Goal: Entertainment & Leisure: Browse casually

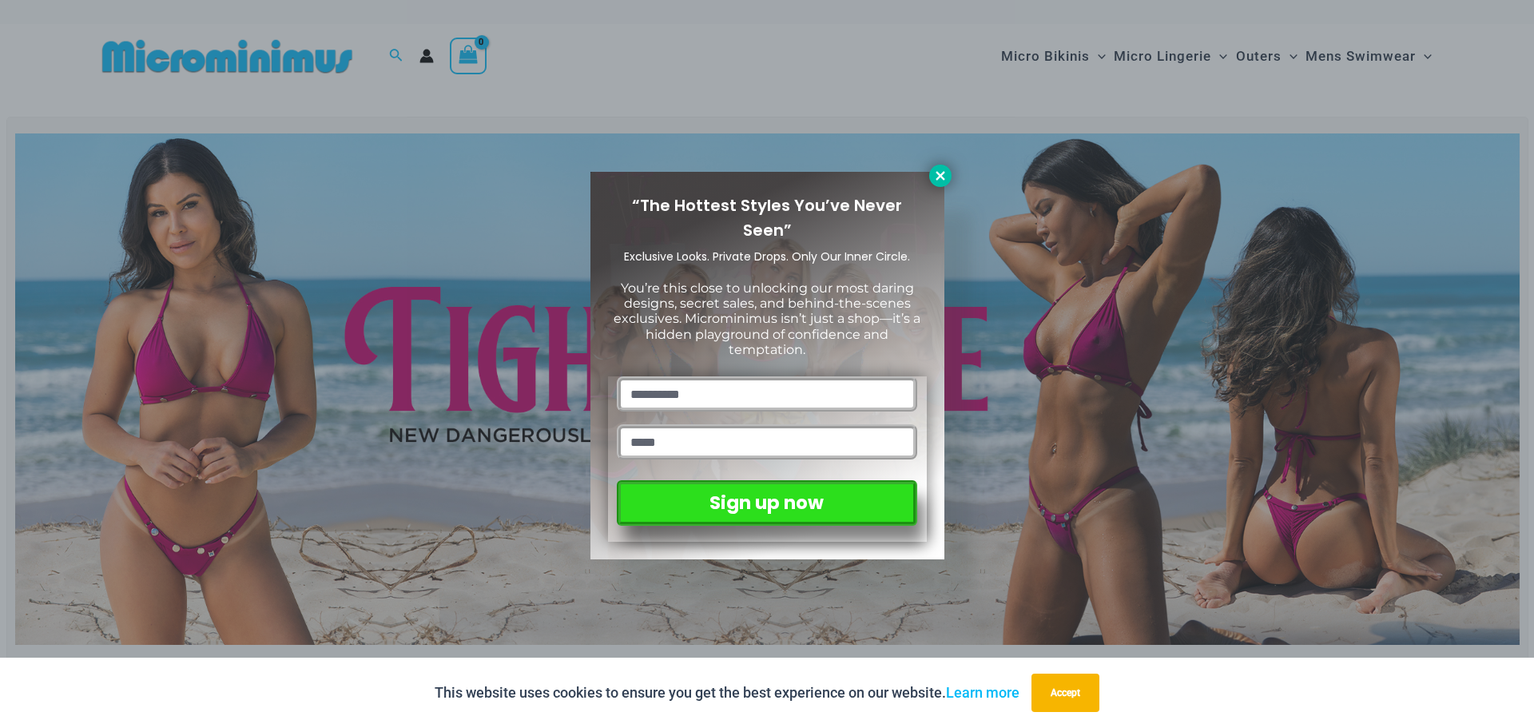
click at [945, 176] on icon at bounding box center [940, 176] width 14 height 14
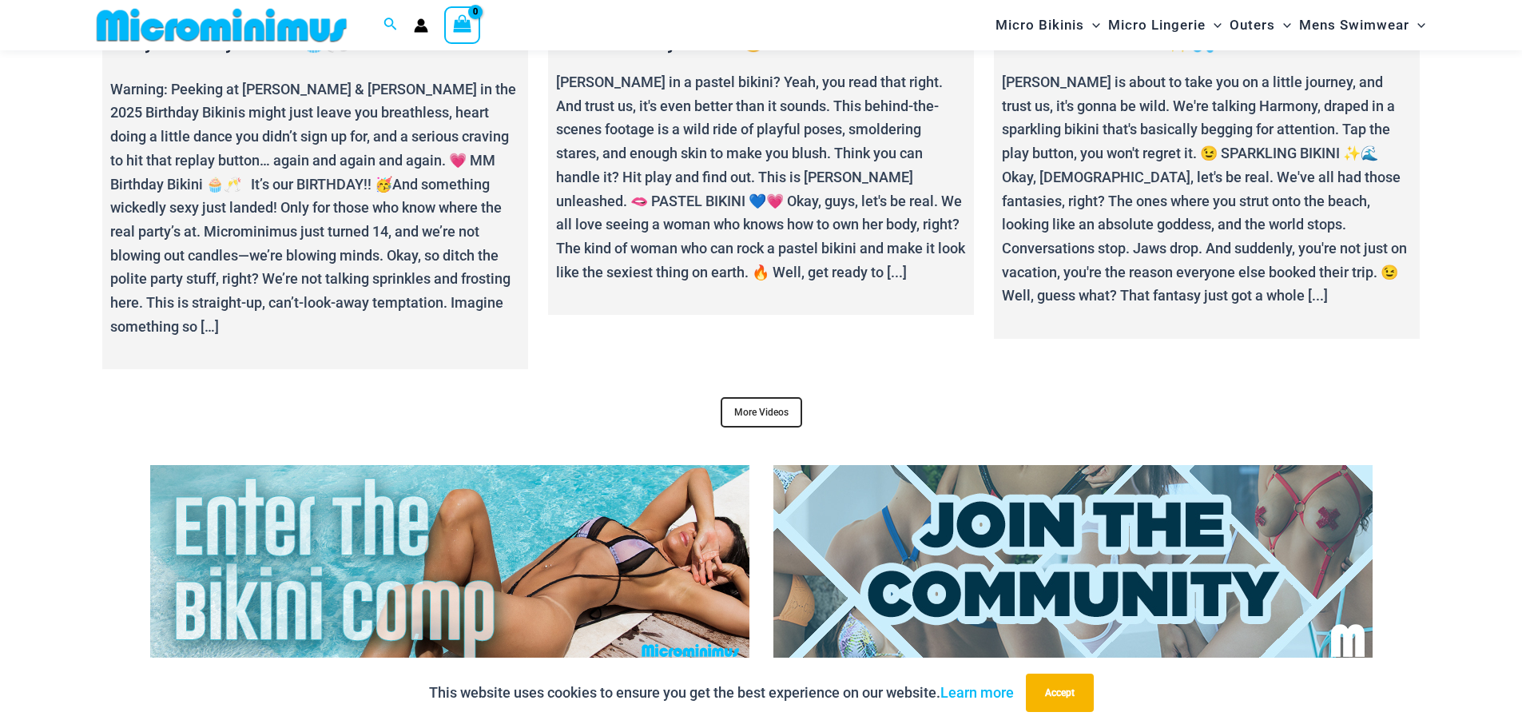
scroll to position [6539, 0]
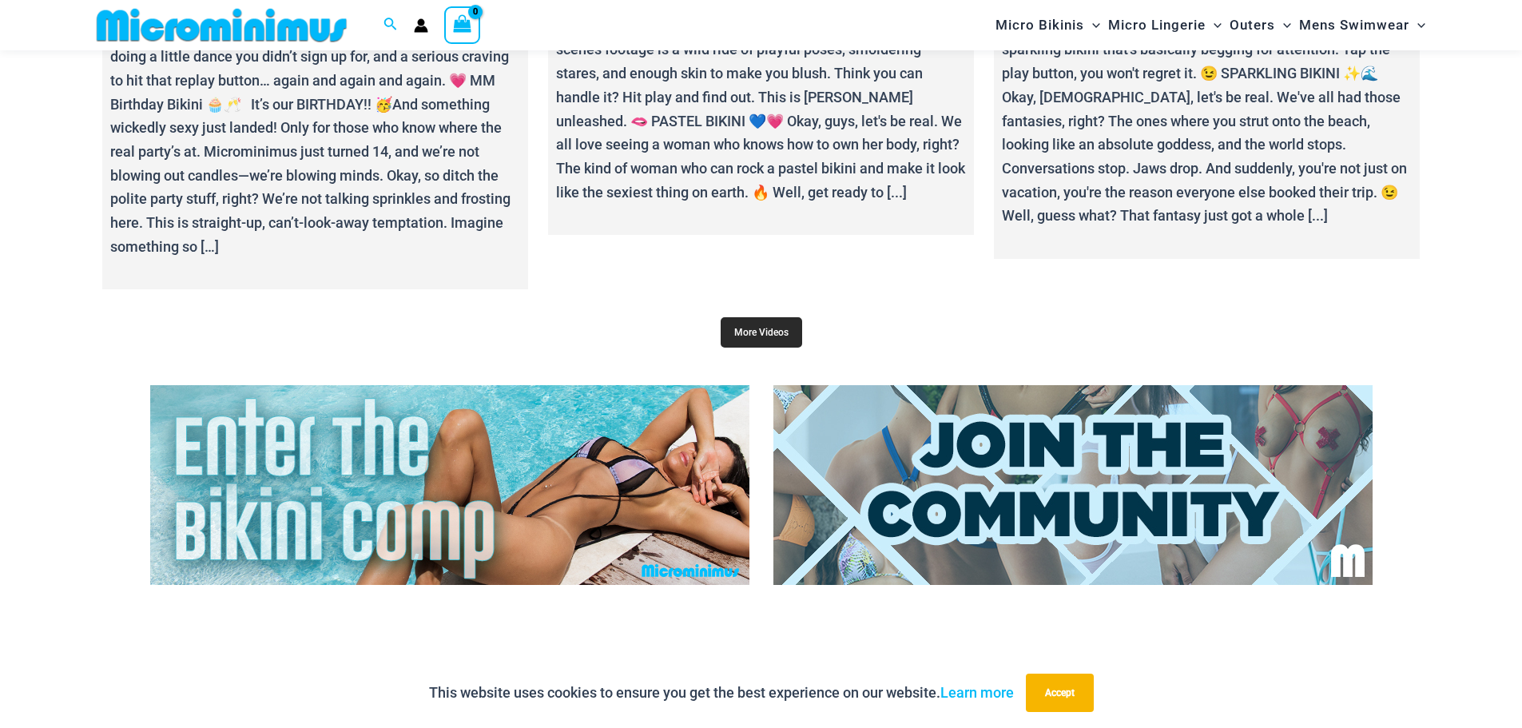
click at [758, 317] on link "More Videos" at bounding box center [761, 332] width 81 height 30
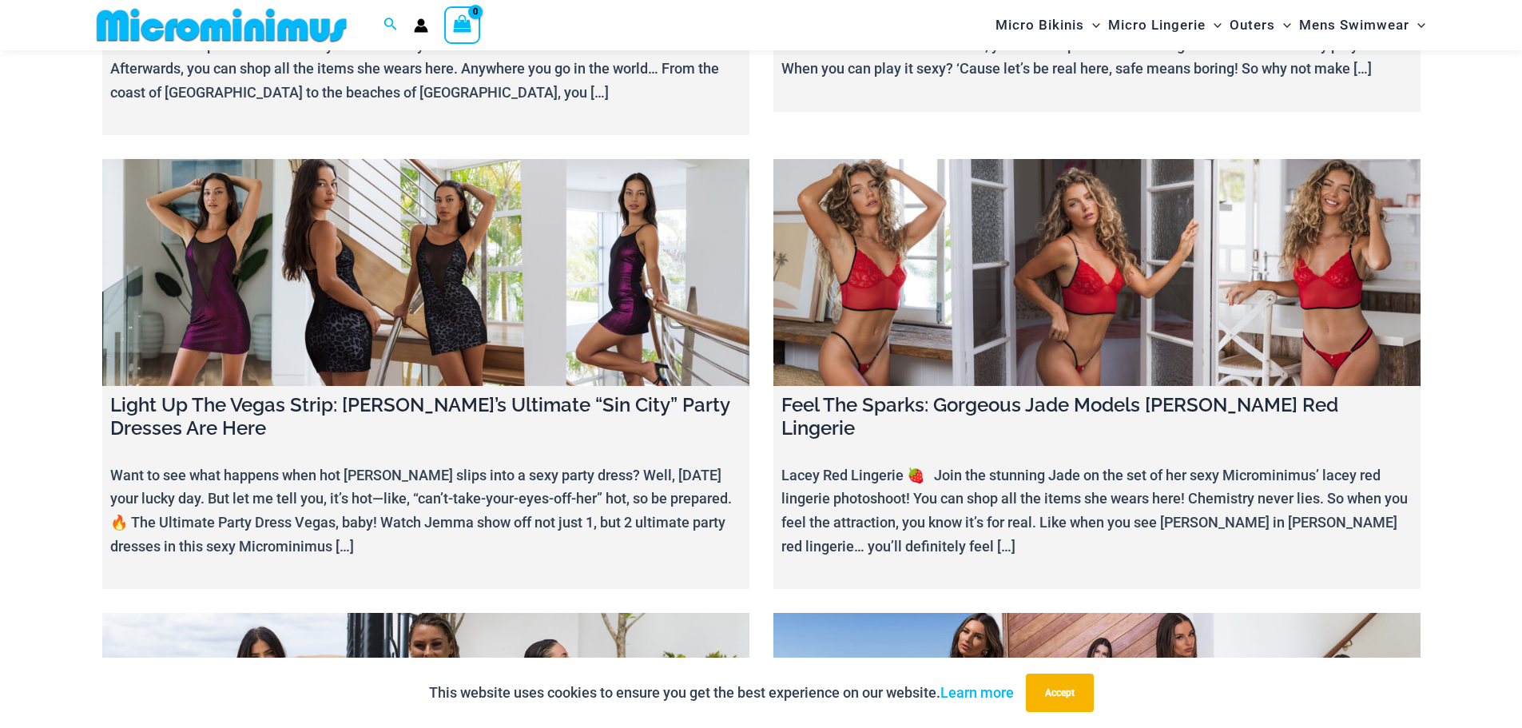
scroll to position [14835, 0]
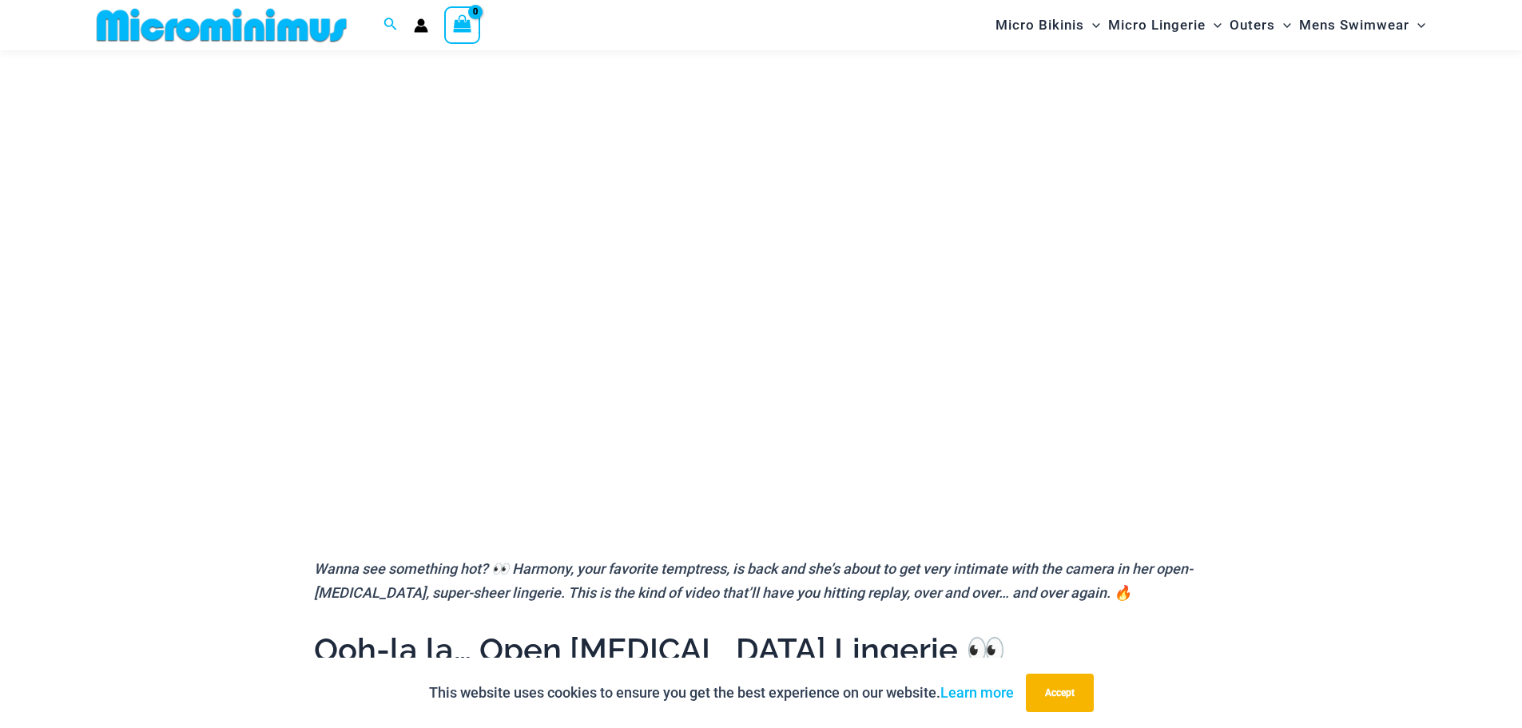
scroll to position [228, 0]
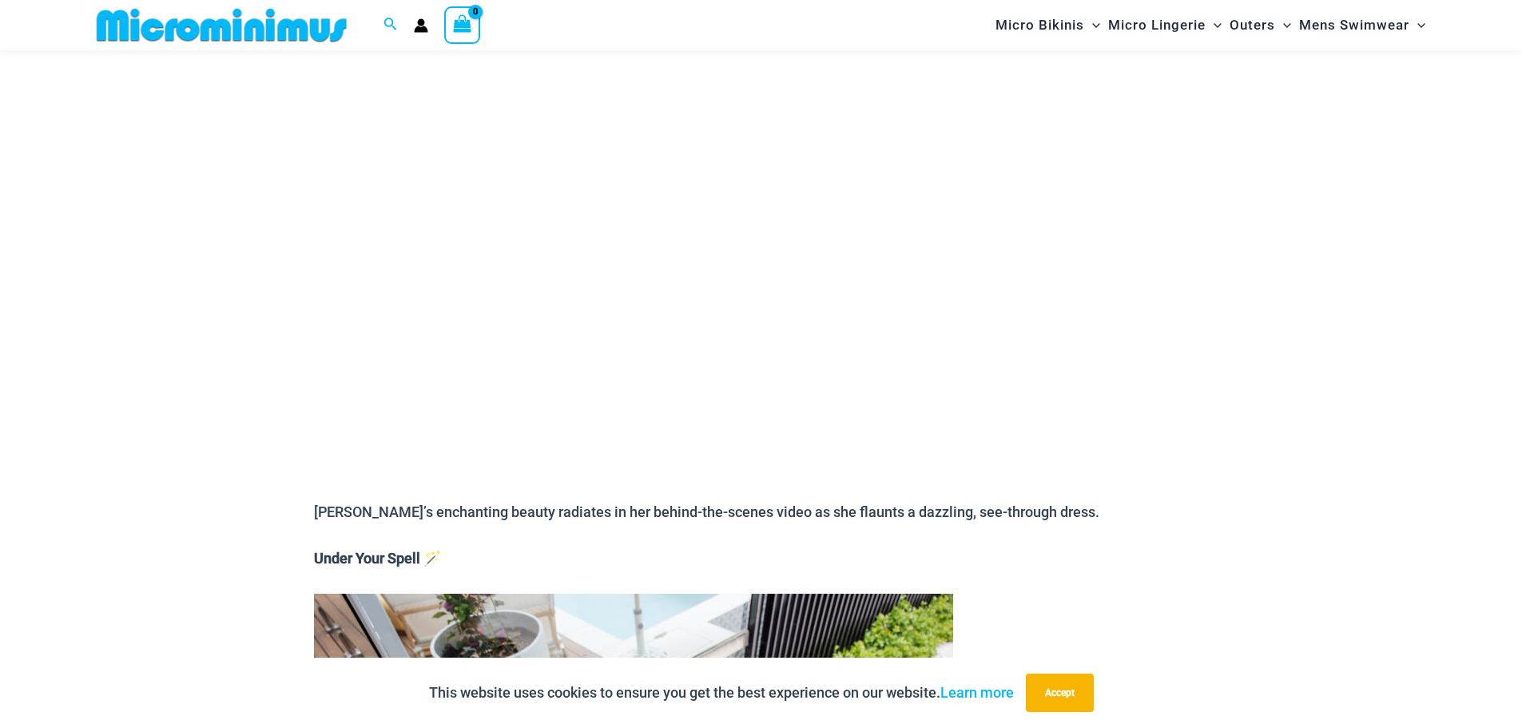
scroll to position [229, 0]
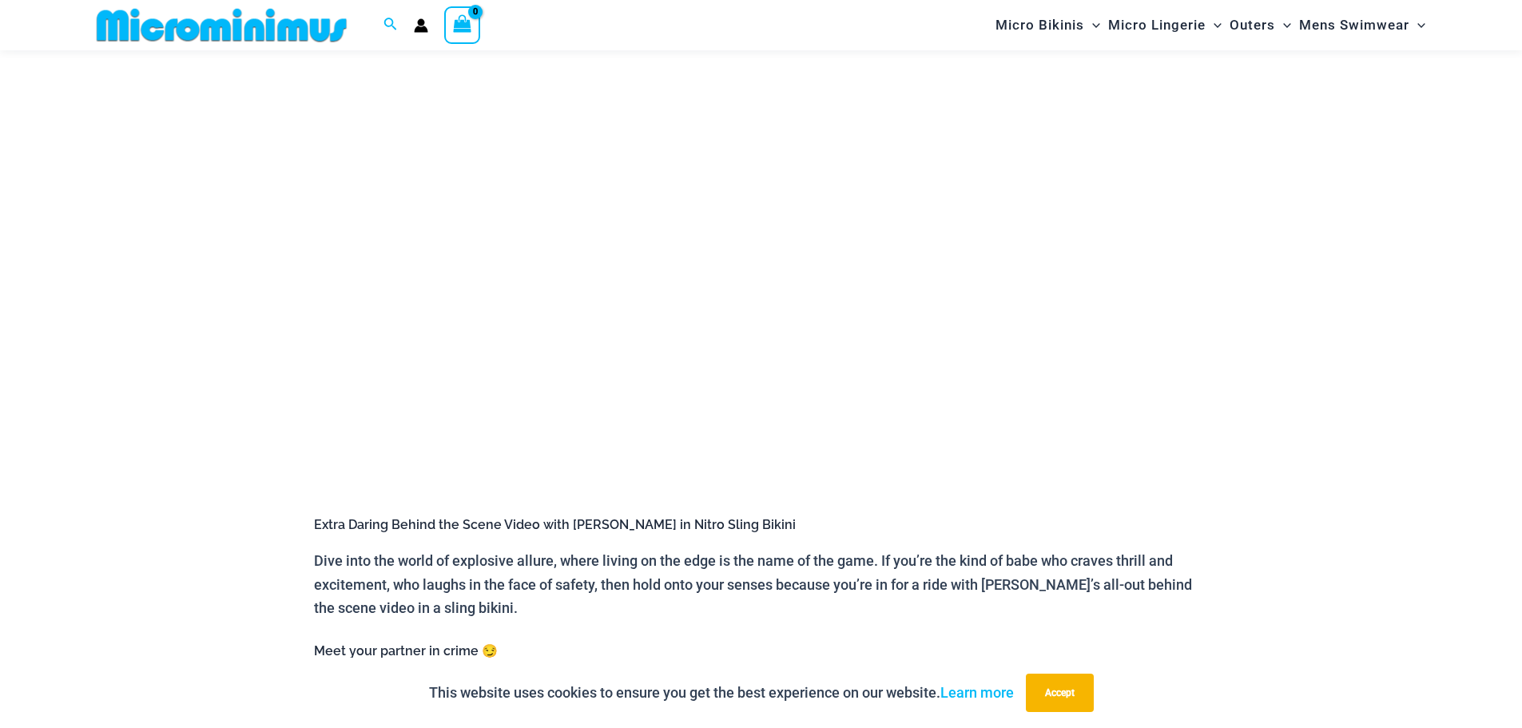
scroll to position [228, 0]
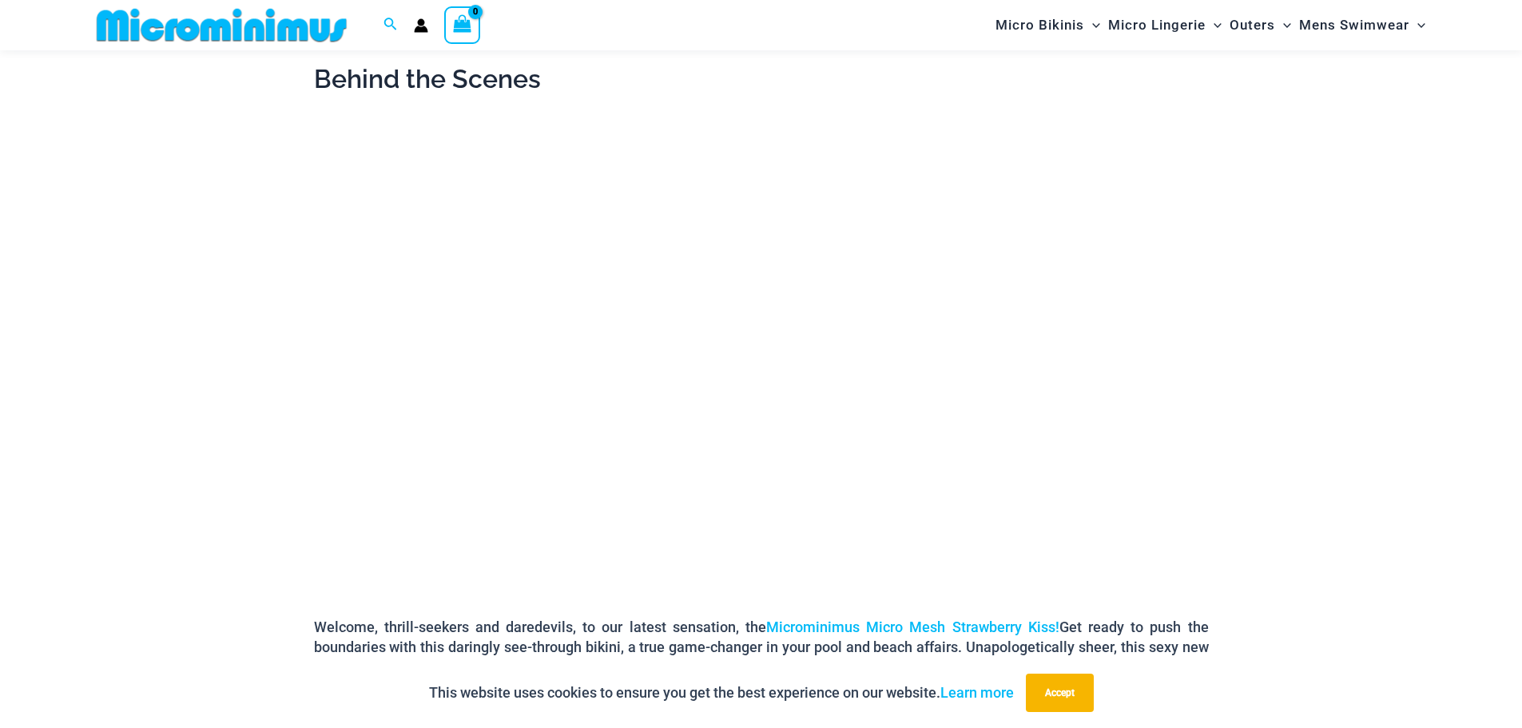
scroll to position [228, 0]
